Goal: Task Accomplishment & Management: Use online tool/utility

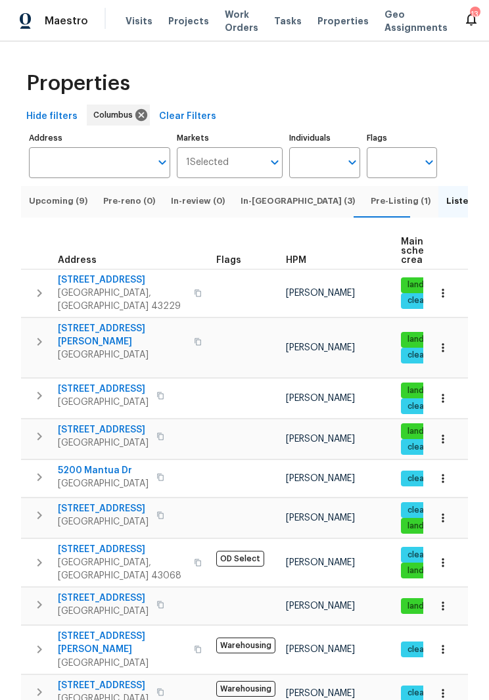
click at [168, 468] on button "button" at bounding box center [161, 477] width 16 height 18
click at [113, 477] on span "[GEOGRAPHIC_DATA]" at bounding box center [103, 483] width 91 height 13
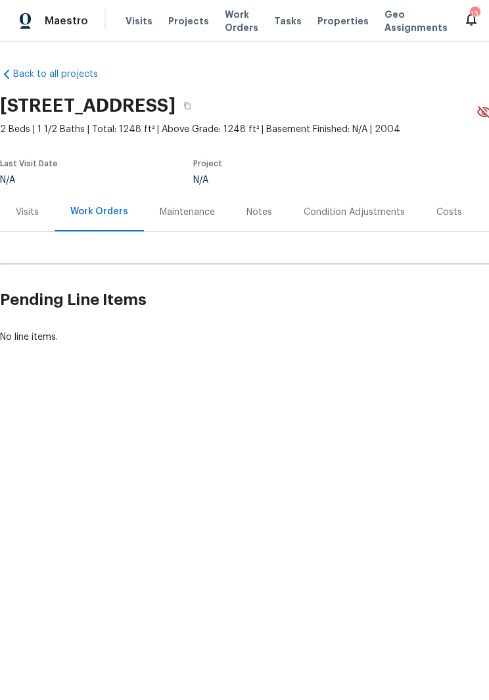
click at [37, 206] on div "Visits" at bounding box center [27, 212] width 23 height 13
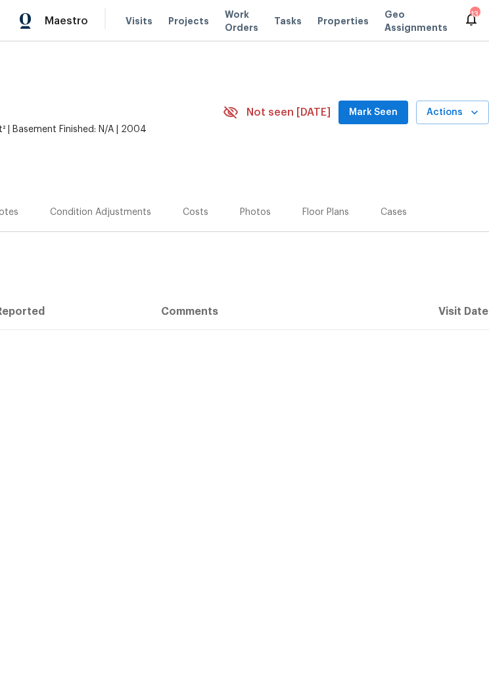
scroll to position [0, 254]
click at [445, 111] on span "Actions" at bounding box center [453, 113] width 52 height 16
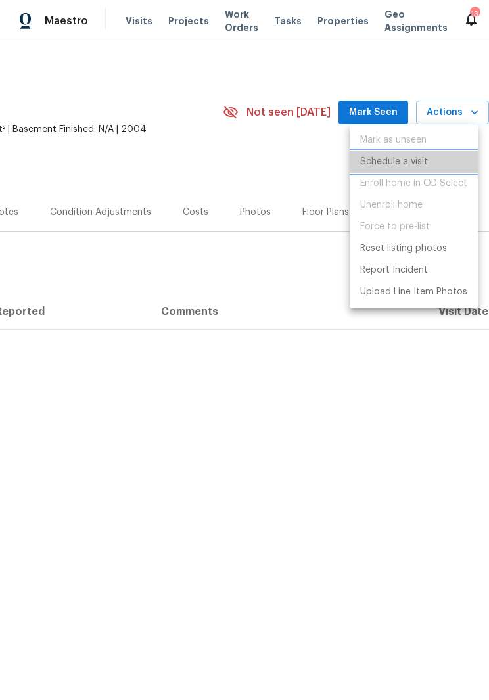
click at [405, 162] on p "Schedule a visit" at bounding box center [394, 162] width 68 height 14
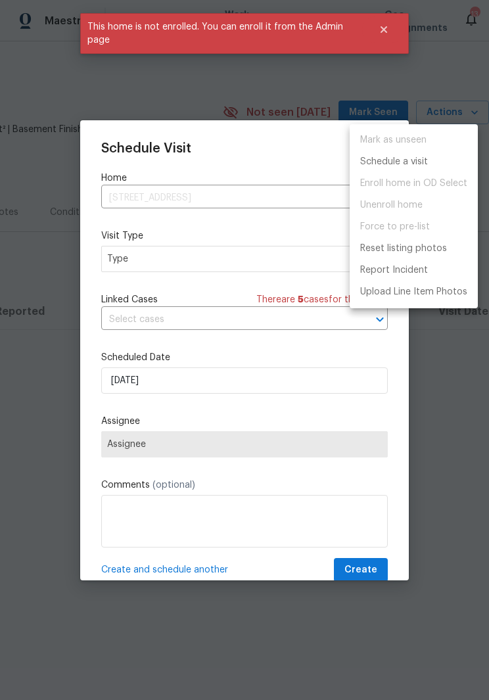
click at [213, 263] on div at bounding box center [244, 350] width 489 height 700
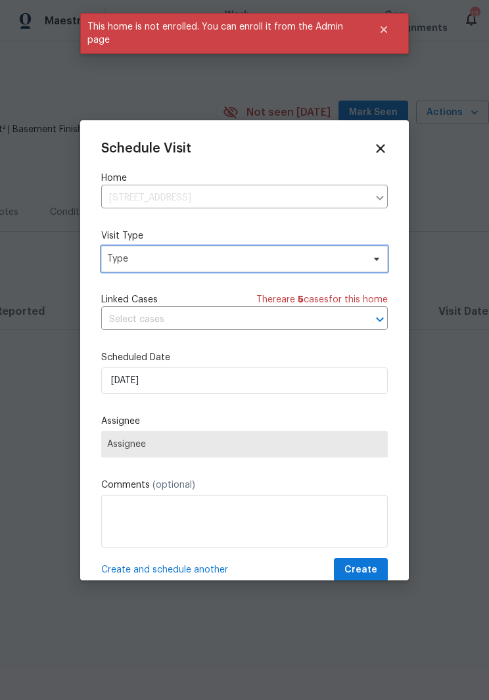
click at [373, 262] on icon at bounding box center [377, 259] width 11 height 11
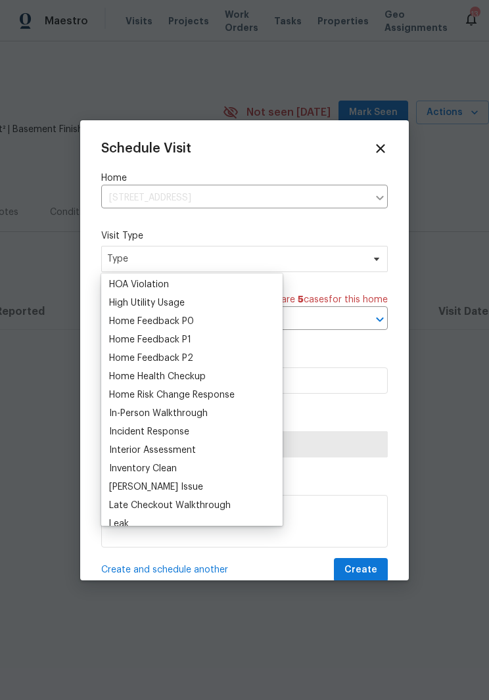
scroll to position [370, 0]
click at [205, 373] on div "Home Health Checkup" at bounding box center [157, 375] width 97 height 13
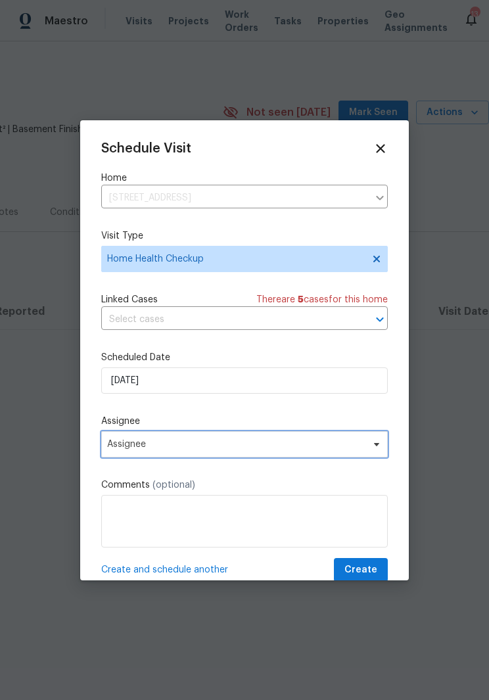
click at [370, 443] on span at bounding box center [375, 444] width 14 height 11
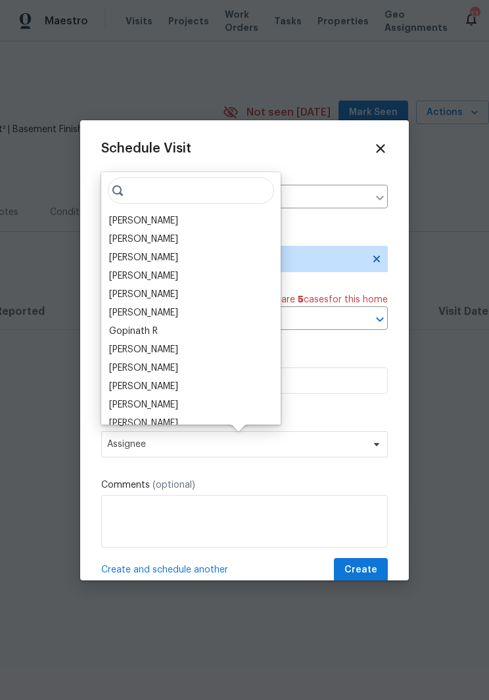
click at [195, 387] on div "[PERSON_NAME]" at bounding box center [191, 387] width 172 height 18
click at [201, 390] on div "[PERSON_NAME]" at bounding box center [191, 387] width 172 height 18
click at [131, 383] on div "[PERSON_NAME]" at bounding box center [143, 386] width 69 height 13
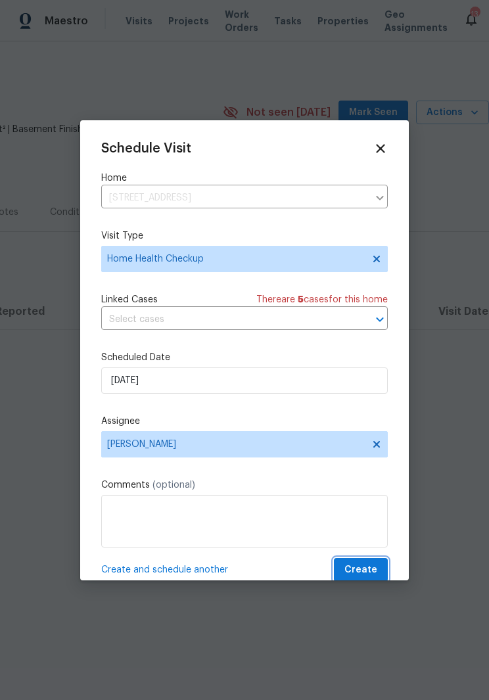
click at [364, 572] on span "Create" at bounding box center [361, 570] width 33 height 16
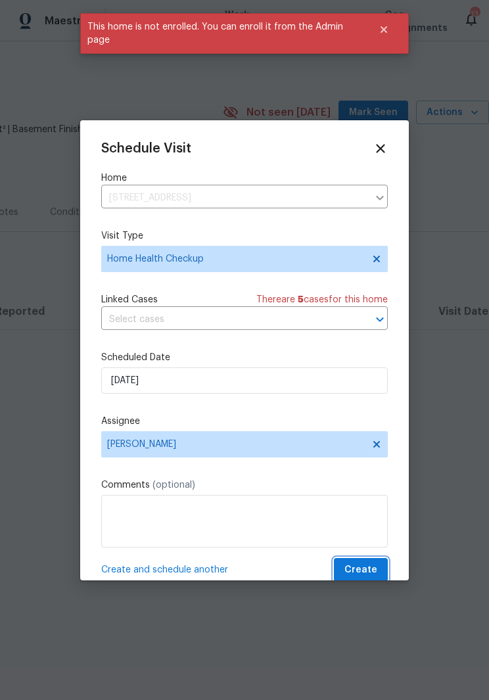
click at [364, 567] on span "Create" at bounding box center [361, 570] width 33 height 16
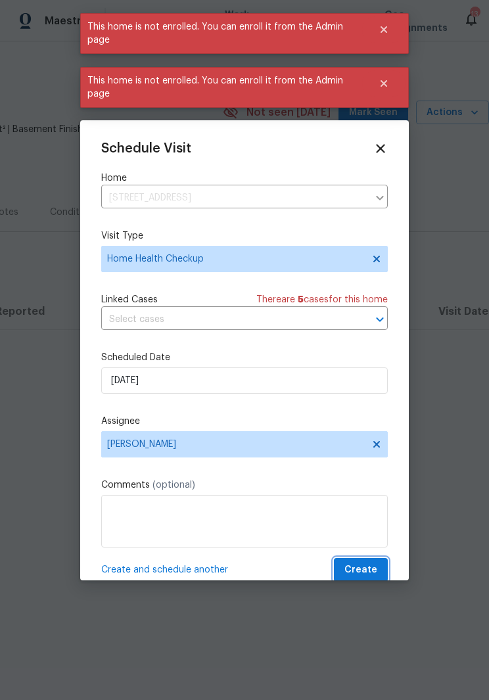
click at [393, 80] on button "Close" at bounding box center [383, 83] width 43 height 26
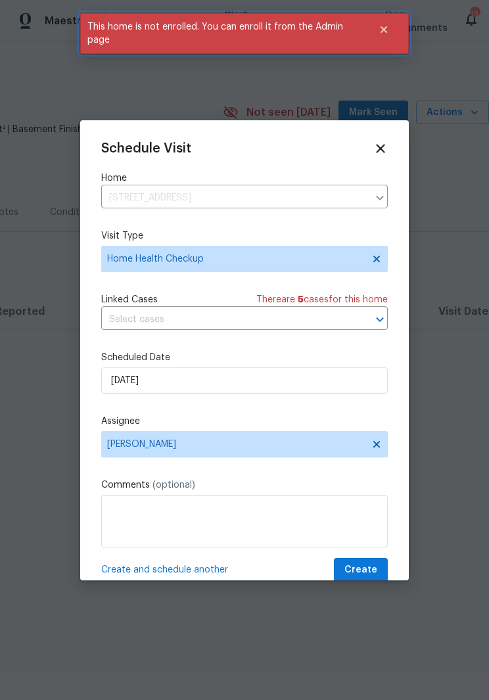
click at [387, 22] on button "Close" at bounding box center [383, 29] width 43 height 26
